Goal: Information Seeking & Learning: Learn about a topic

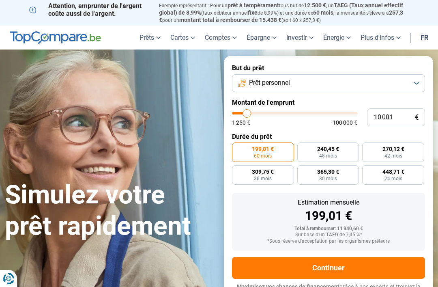
type input "12 500"
type input "12500"
type input "12 750"
type input "12750"
type input "13 250"
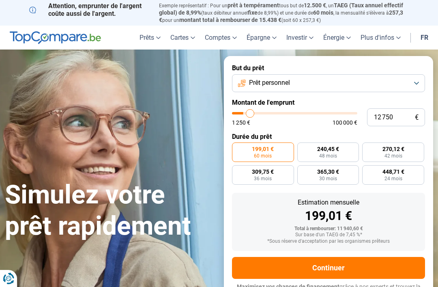
type input "13250"
type input "13 500"
type input "13500"
type input "13 750"
type input "13750"
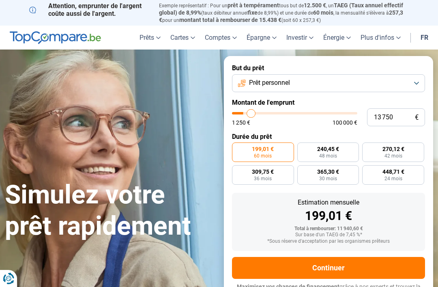
type input "14 250"
type input "14250"
type input "14 500"
type input "14500"
type input "15 000"
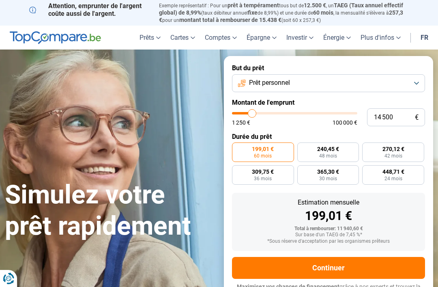
type input "15000"
type input "15 250"
type input "15250"
type input "15 500"
type input "15500"
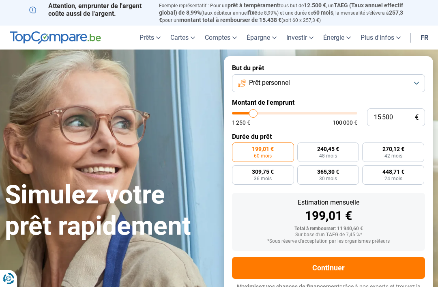
type input "16 000"
type input "16000"
type input "16 250"
type input "16250"
type input "16 750"
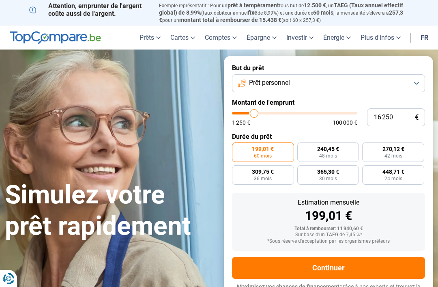
type input "16750"
type input "17 000"
type input "17000"
type input "17 250"
type input "17250"
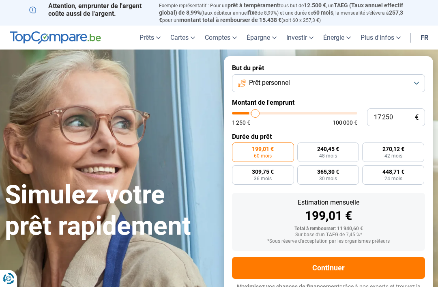
type input "17 750"
type input "17750"
type input "18 000"
type input "18000"
type input "18 250"
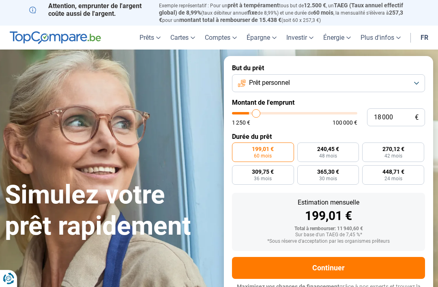
type input "18250"
type input "18 750"
type input "18750"
type input "19 000"
type input "19000"
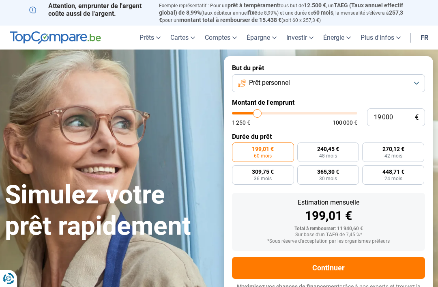
type input "19 500"
type input "19500"
type input "19 750"
type input "19750"
type input "20 000"
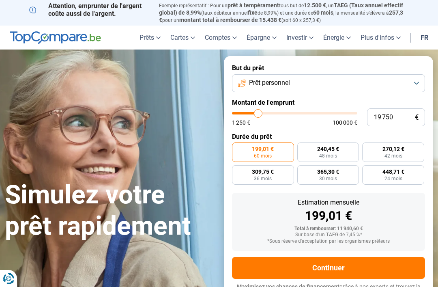
type input "20000"
type input "20 500"
type input "20500"
type input "20 750"
type input "20750"
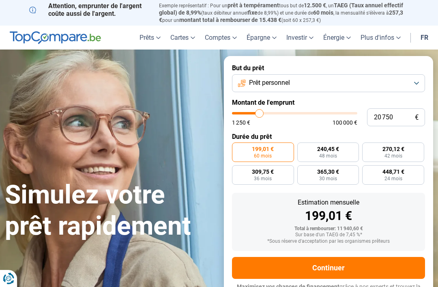
type input "21 000"
type input "21000"
type input "21 500"
type input "21500"
type input "21 750"
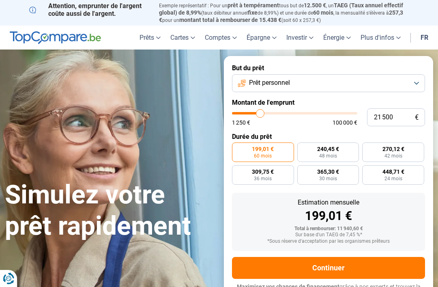
type input "21750"
type input "22 250"
type input "22250"
type input "22 500"
type input "22500"
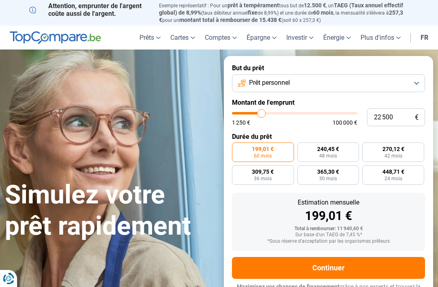
type input "22 750"
type input "22750"
type input "23 250"
type input "23250"
type input "23 500"
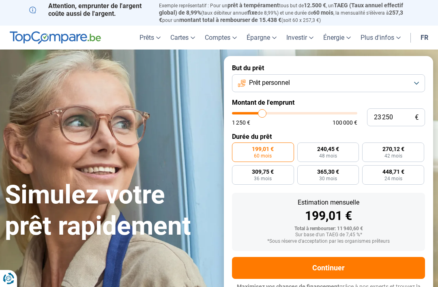
type input "23500"
type input "23 750"
type input "23750"
type input "24 250"
type input "24250"
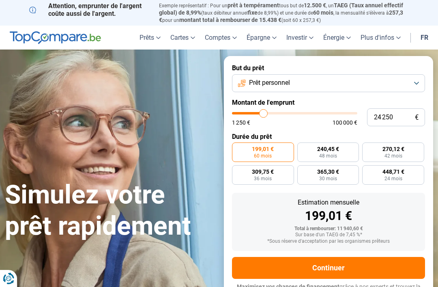
type input "24 500"
type input "24500"
type input "25 000"
type input "25000"
type input "25 250"
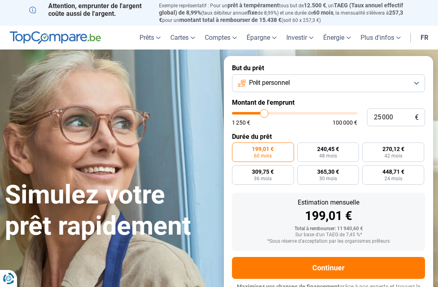
type input "25250"
type input "25 500"
type input "25500"
type input "26 000"
type input "26000"
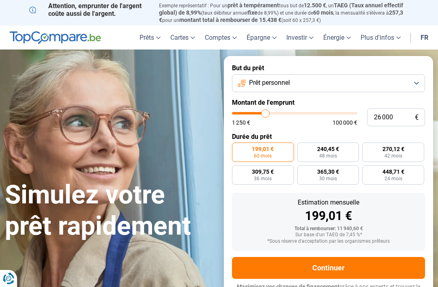
type input "26 250"
type input "26250"
type input "26 750"
type input "26750"
type input "27 000"
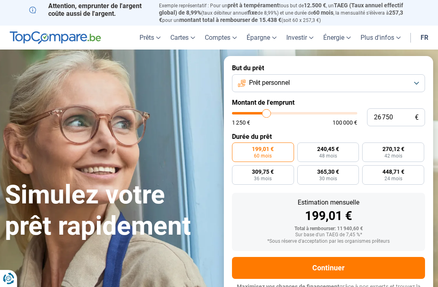
type input "27000"
type input "27 250"
type input "27250"
type input "27 750"
type input "27750"
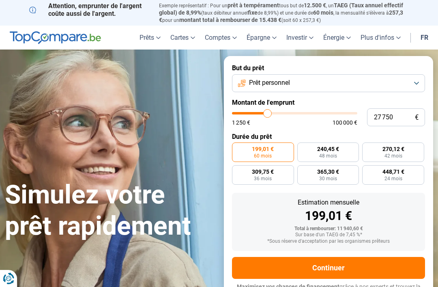
type input "28 000"
type input "28000"
type input "28 250"
type input "28250"
type input "28 750"
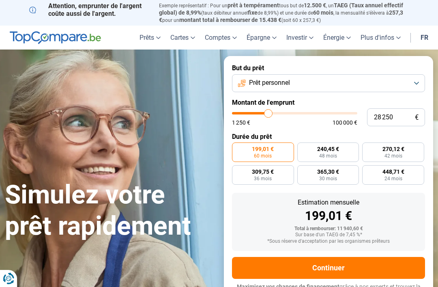
type input "28750"
type input "29 000"
type input "29000"
type input "29 500"
type input "29500"
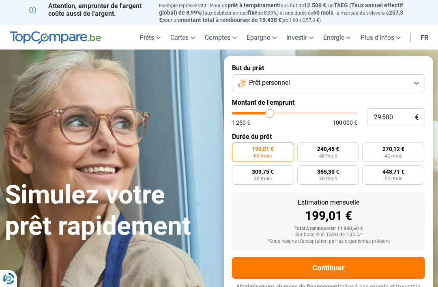
type input "29 750"
type input "29750"
type input "30 000"
type input "30000"
type input "30 500"
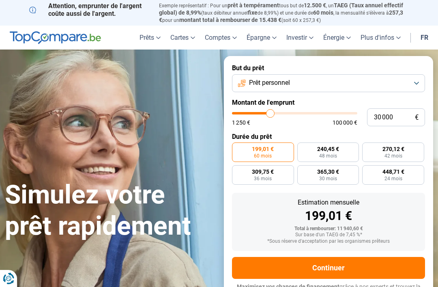
type input "30500"
type input "30 750"
type input "30750"
type input "31 000"
type input "31000"
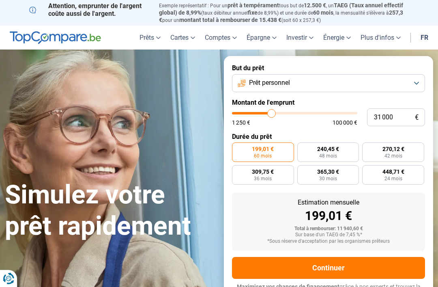
type input "31 500"
type input "31500"
type input "31 750"
type input "31750"
type input "32 250"
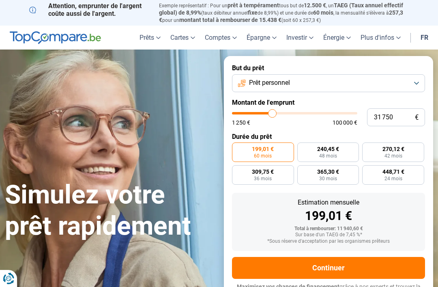
type input "32250"
type input "32 500"
type input "32500"
type input "32 750"
type input "32750"
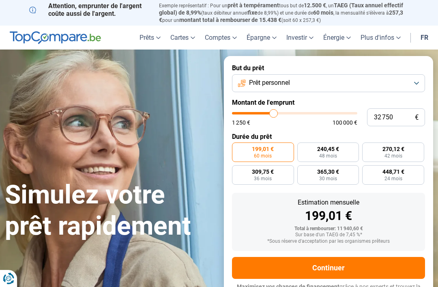
type input "33 250"
type input "33250"
type input "33 500"
type input "33500"
type input "33 750"
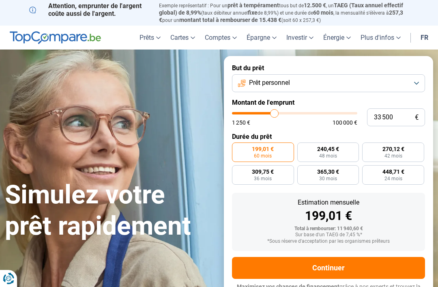
type input "33750"
type input "34 250"
type input "34250"
type input "34 500"
type input "34500"
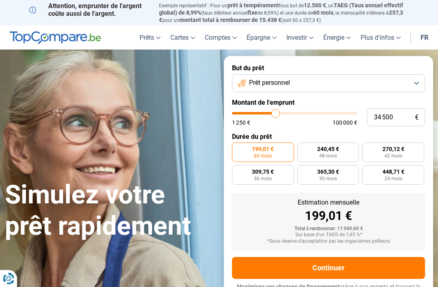
type input "35 000"
type input "35000"
type input "35 250"
type input "35250"
type input "35 500"
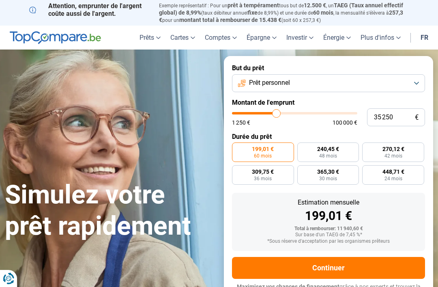
type input "35500"
type input "36 000"
type input "36000"
type input "36 250"
type input "36250"
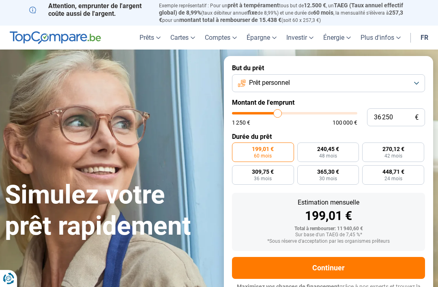
type input "36 750"
type input "36750"
type input "37 000"
type input "37000"
type input "37 250"
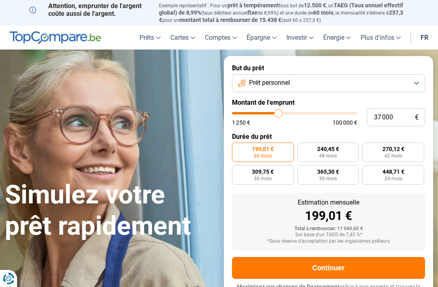
type input "37250"
type input "37 750"
type input "37750"
type input "38 000"
type input "38000"
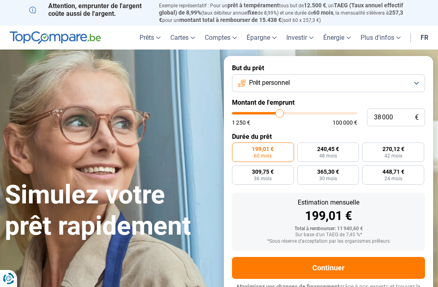
type input "38 250"
type input "38250"
type input "38 750"
type input "38750"
type input "39 000"
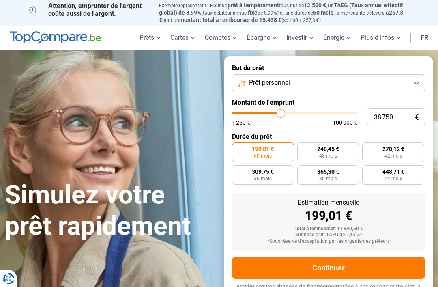
type input "39000"
type input "39 500"
type input "39500"
type input "39 750"
type input "39750"
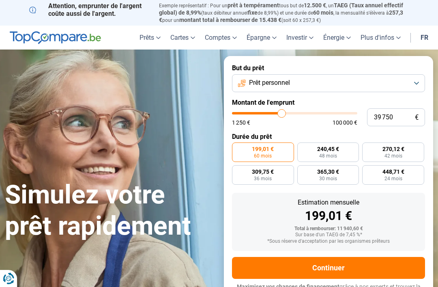
type input "40 000"
type input "40000"
type input "40 500"
type input "40500"
type input "40 750"
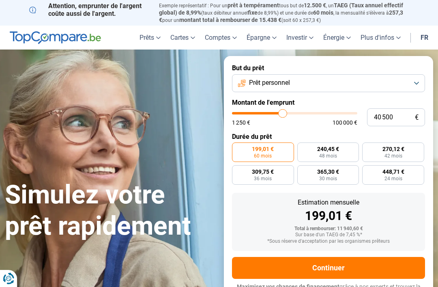
type input "40750"
type input "41 000"
type input "41000"
type input "41 500"
type input "41500"
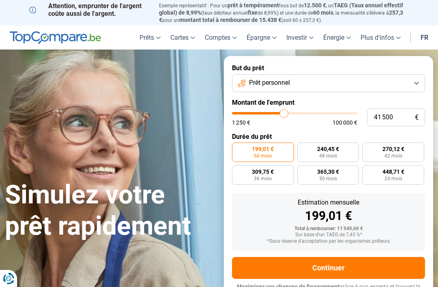
type input "41 000"
type input "41000"
type input "40 750"
type input "40750"
type input "40 500"
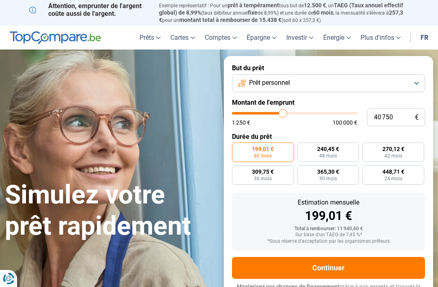
type input "40500"
type input "40 000"
type input "40000"
type input "39 750"
type input "39750"
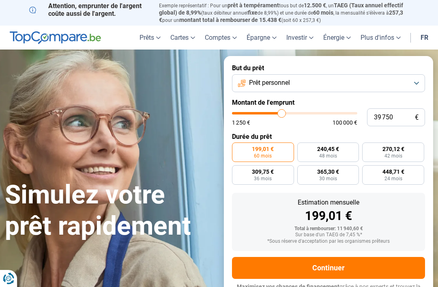
type input "40 000"
type input "40000"
type input "40 500"
type input "40500"
type input "40 750"
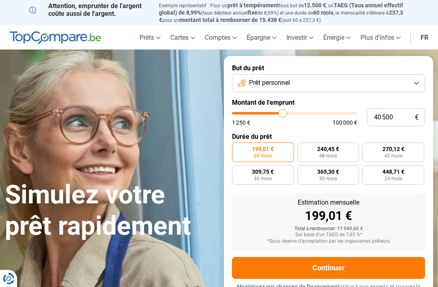
type input "40750"
type input "41 000"
type input "41000"
type input "41 500"
type input "41500"
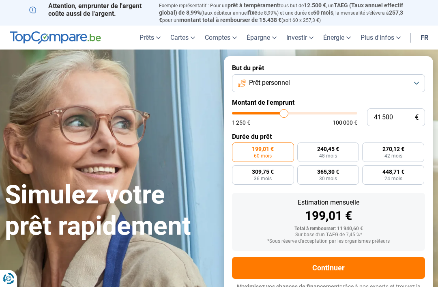
type input "41 750"
type input "41750"
type input "41 500"
type input "41500"
type input "41 000"
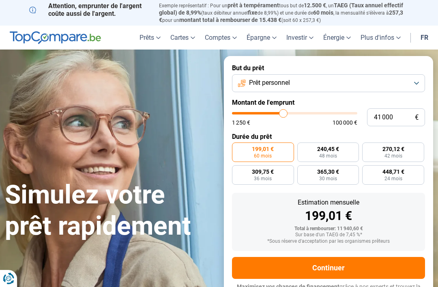
type input "41000"
radio input "false"
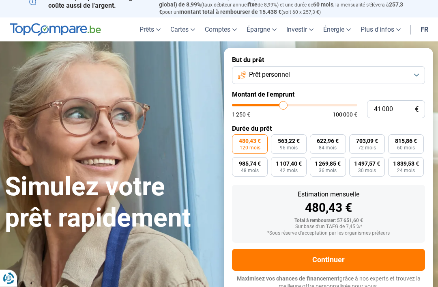
scroll to position [8, 0]
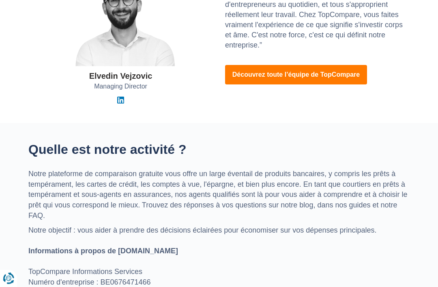
scroll to position [201, 0]
